Goal: Transaction & Acquisition: Purchase product/service

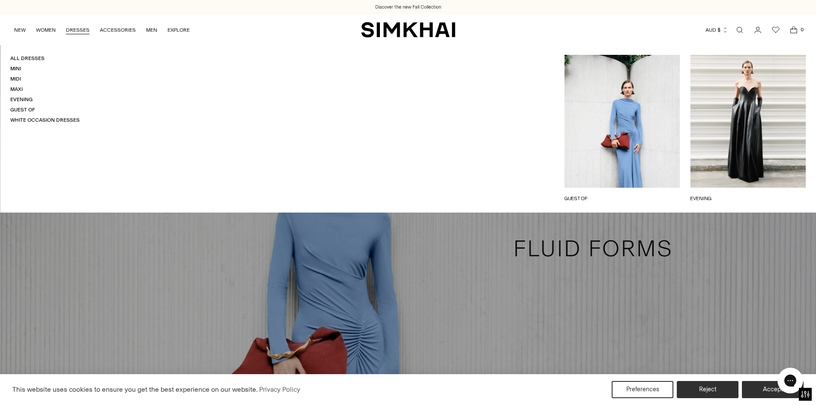
click at [78, 30] on link "DRESSES" at bounding box center [78, 30] width 24 height 19
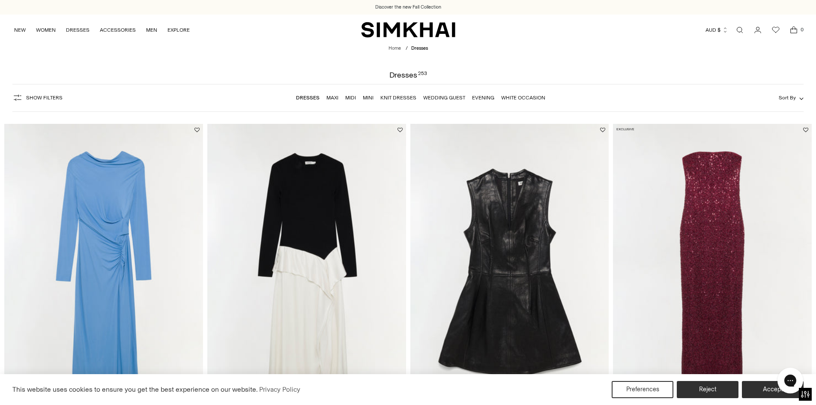
click at [32, 96] on span "Show Filters" at bounding box center [44, 98] width 36 height 6
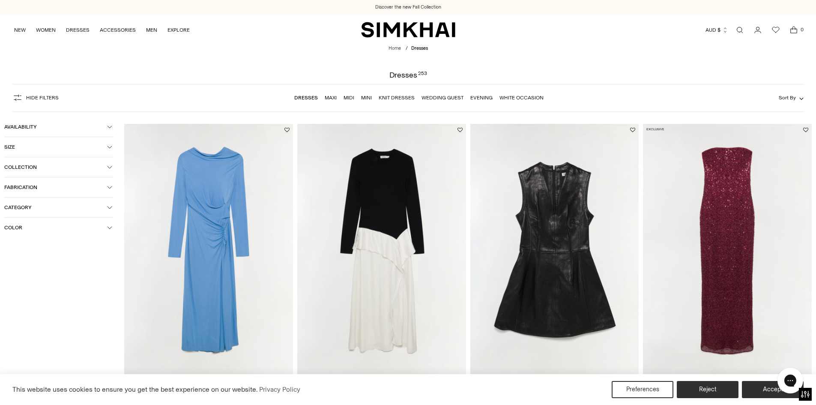
click at [73, 226] on span "Color" at bounding box center [55, 227] width 103 height 6
click at [21, 278] on span "Blue" at bounding box center [22, 277] width 15 height 8
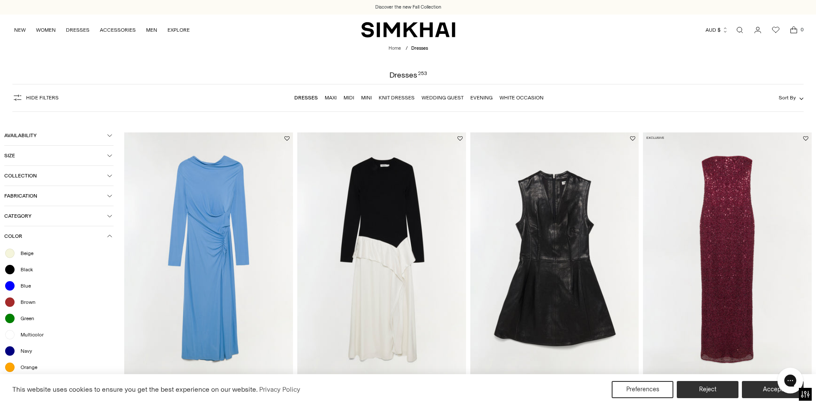
click at [25, 254] on span "Beige" at bounding box center [24, 253] width 18 height 8
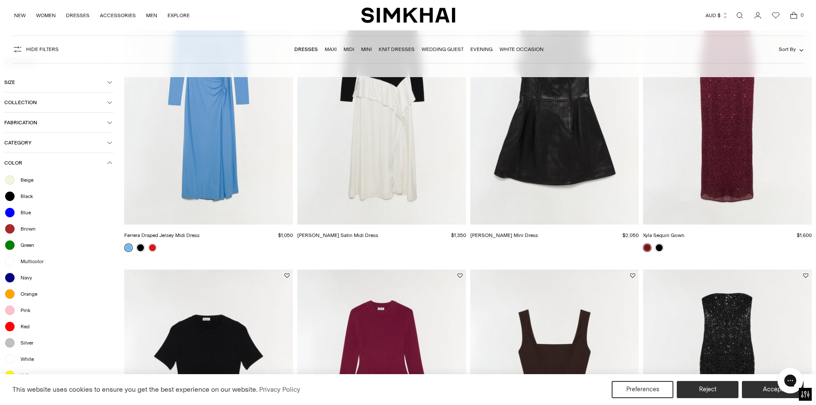
scroll to position [171, 0]
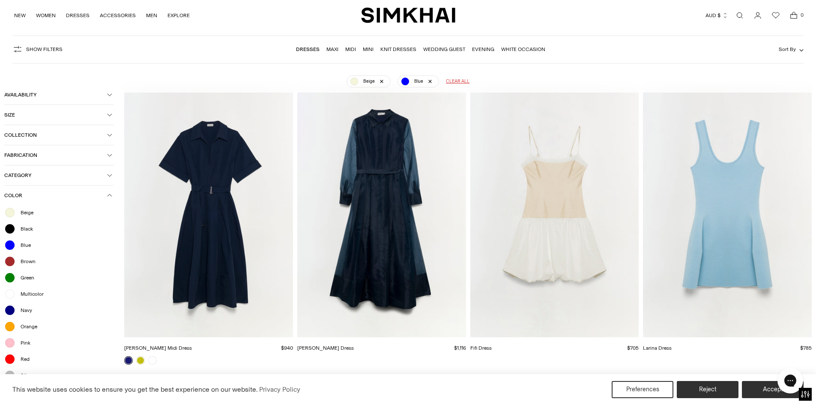
scroll to position [235, 0]
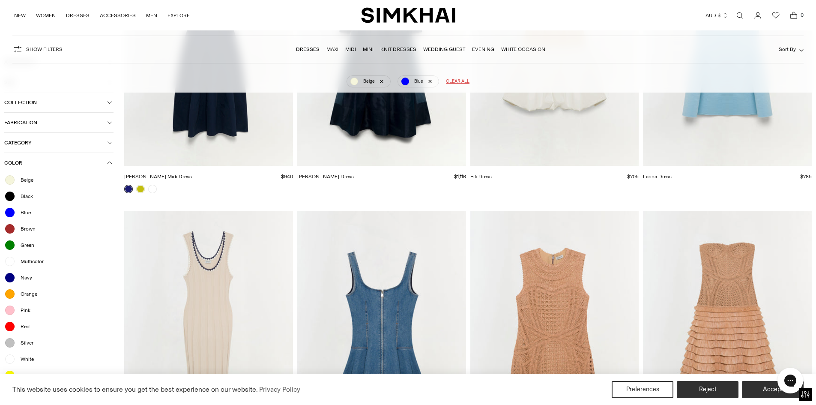
click at [26, 361] on span "White" at bounding box center [24, 359] width 18 height 8
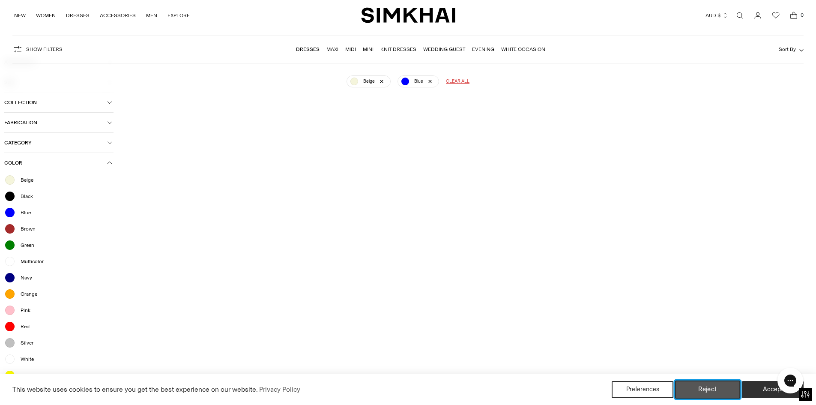
click at [716, 387] on button "Reject" at bounding box center [708, 389] width 66 height 18
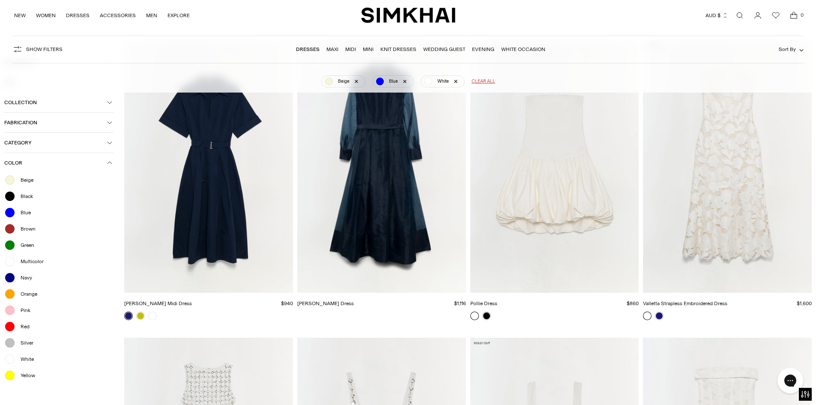
scroll to position [308, 0]
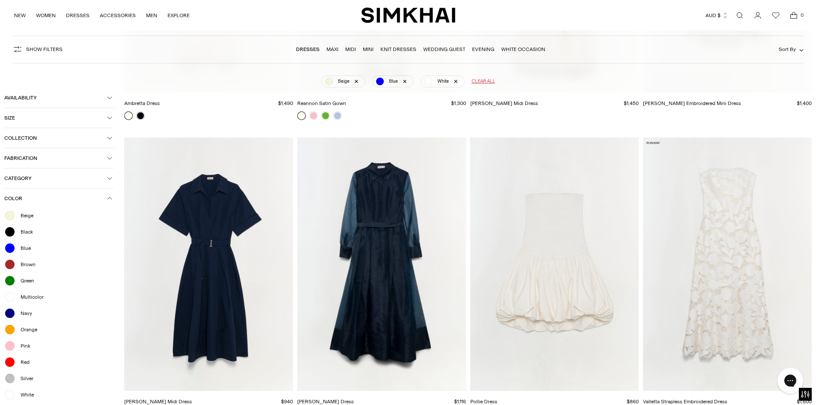
click at [788, 52] on span "Sort By" at bounding box center [787, 49] width 17 height 6
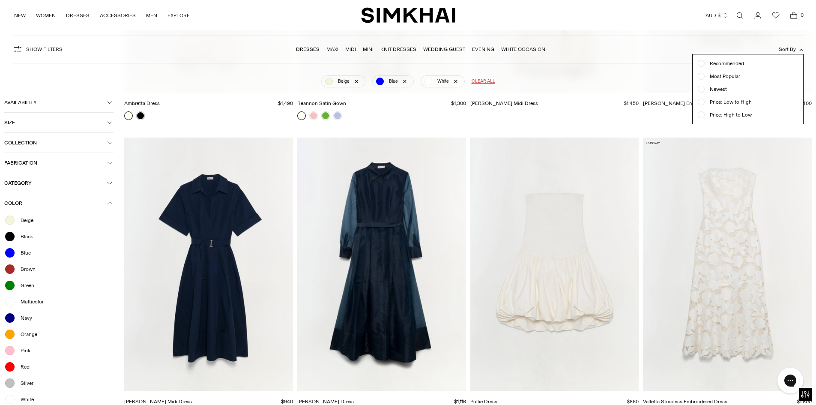
scroll to position [235, 0]
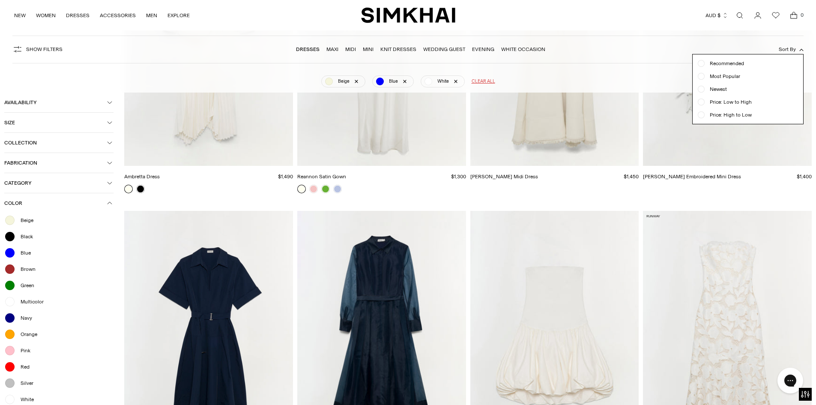
click at [735, 112] on span "Price: High to Low" at bounding box center [727, 115] width 47 height 8
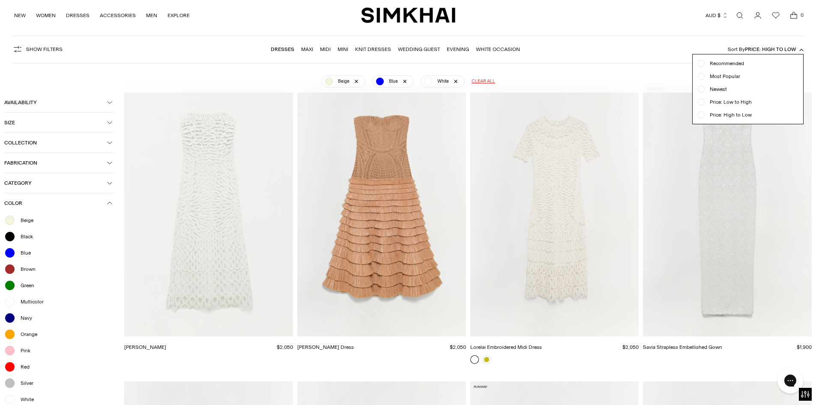
scroll to position [63, 0]
click at [646, 72] on div "Beige Blue White Clear all" at bounding box center [407, 78] width 765 height 22
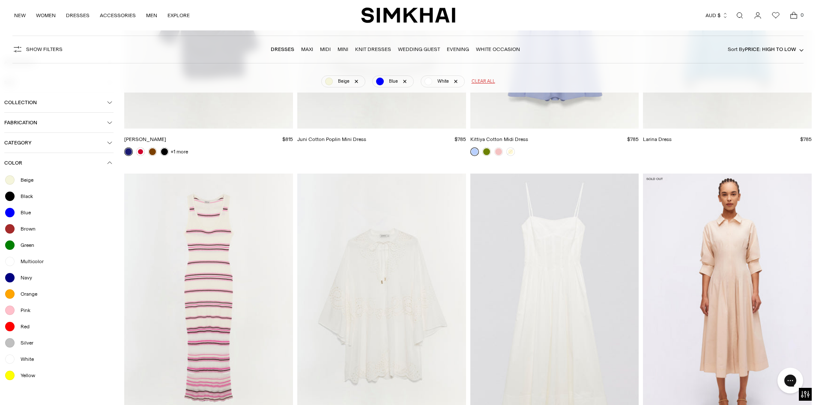
scroll to position [5630, 0]
